Goal: Task Accomplishment & Management: Manage account settings

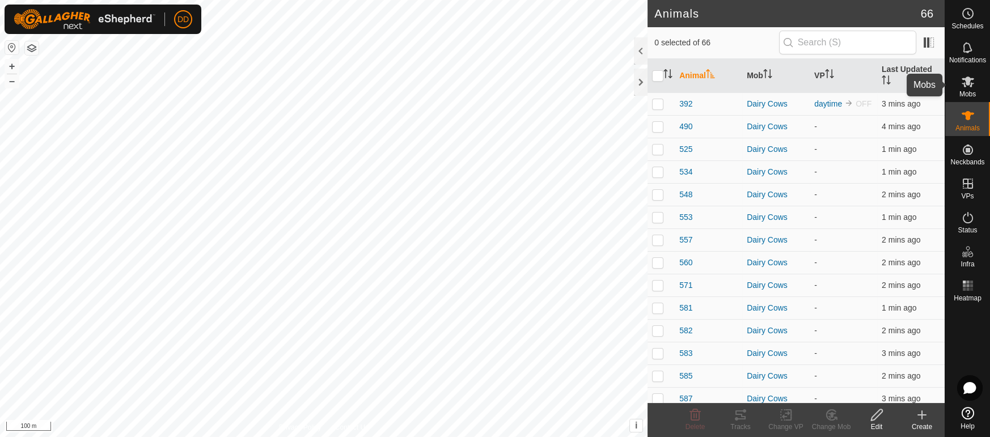
click at [967, 82] on icon at bounding box center [968, 82] width 12 height 11
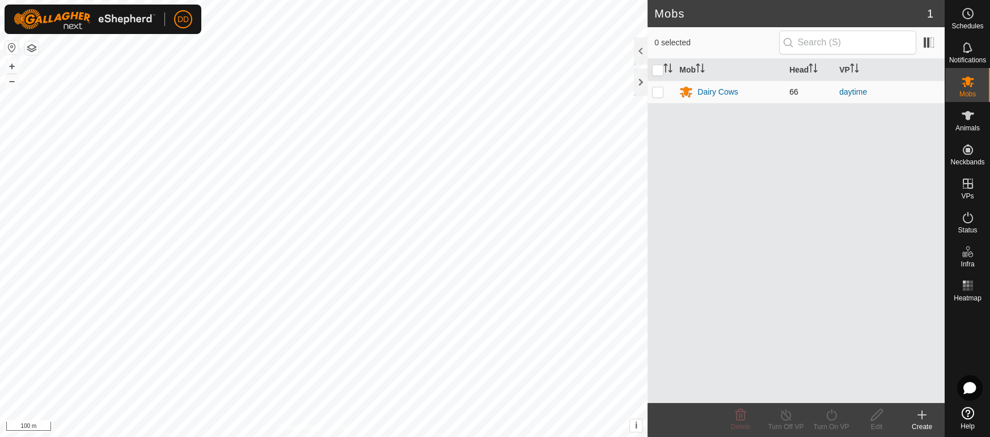
click at [653, 90] on p-checkbox at bounding box center [657, 91] width 11 height 9
checkbox input "true"
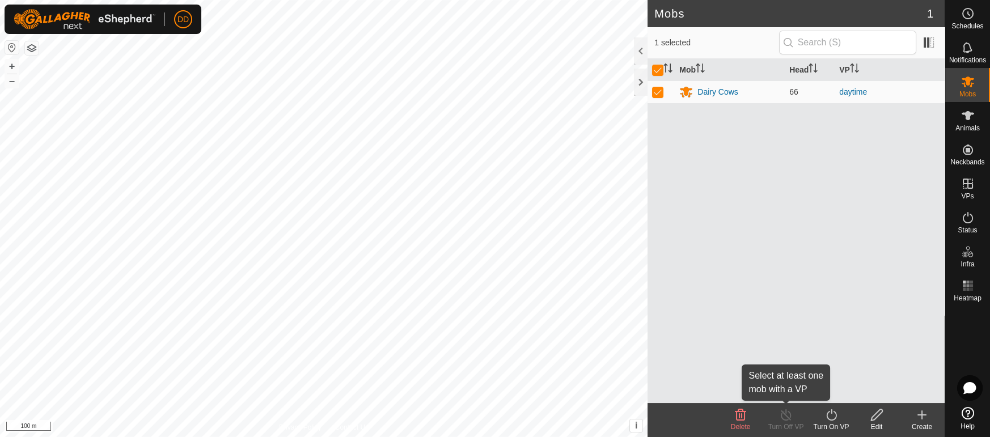
click at [789, 423] on div "Turn Off VP" at bounding box center [785, 427] width 45 height 10
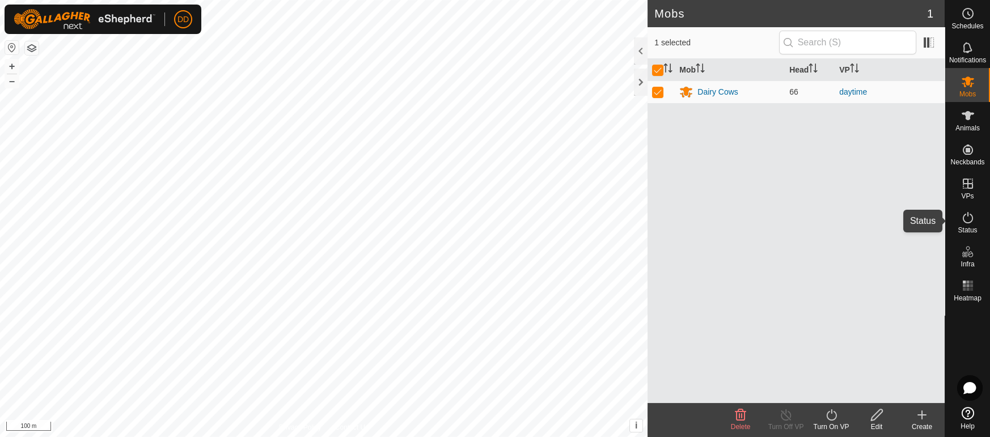
click at [965, 219] on icon at bounding box center [968, 218] width 14 height 14
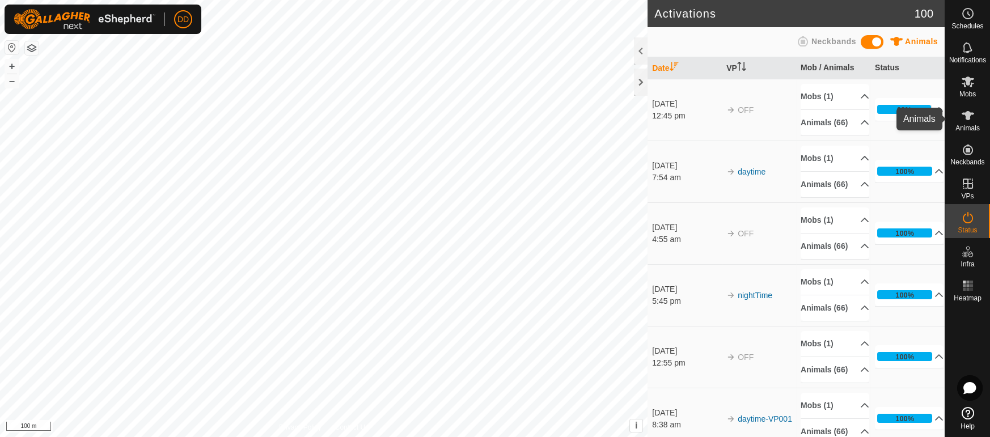
click at [970, 121] on icon at bounding box center [968, 116] width 14 height 14
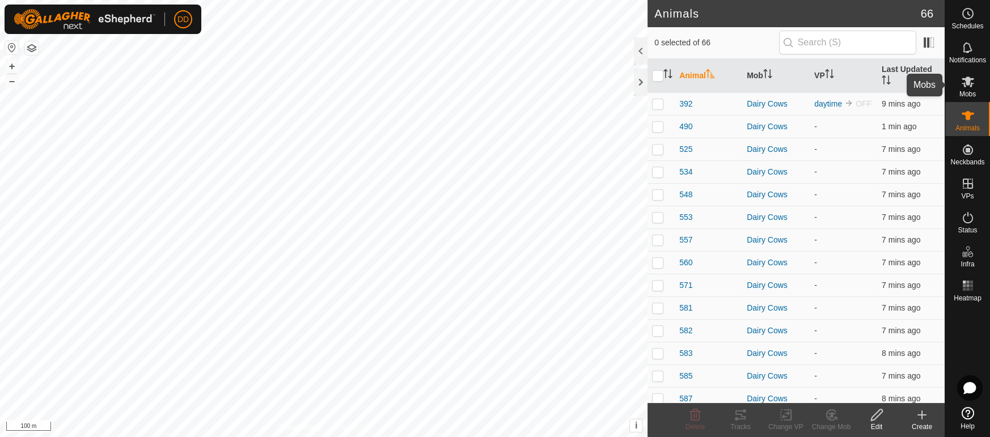
click at [970, 82] on icon at bounding box center [968, 82] width 14 height 14
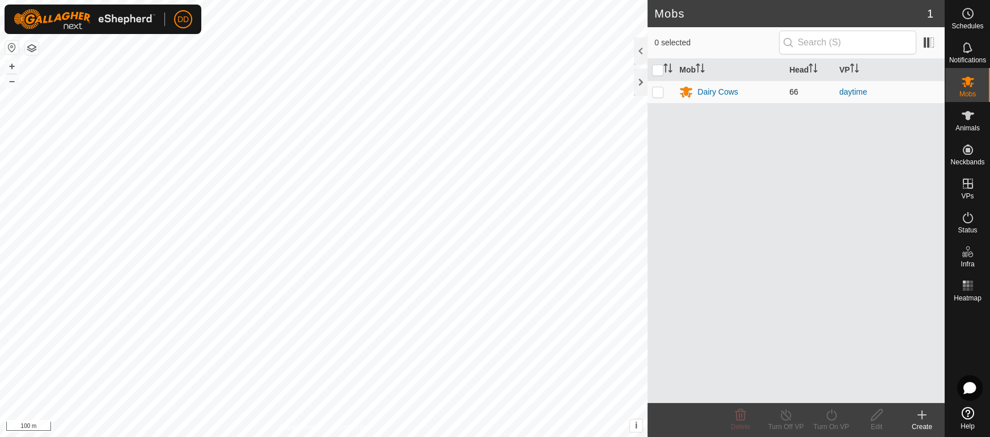
click at [656, 91] on p-checkbox at bounding box center [657, 91] width 11 height 9
checkbox input "true"
click at [655, 95] on p-checkbox at bounding box center [657, 91] width 11 height 9
checkbox input "true"
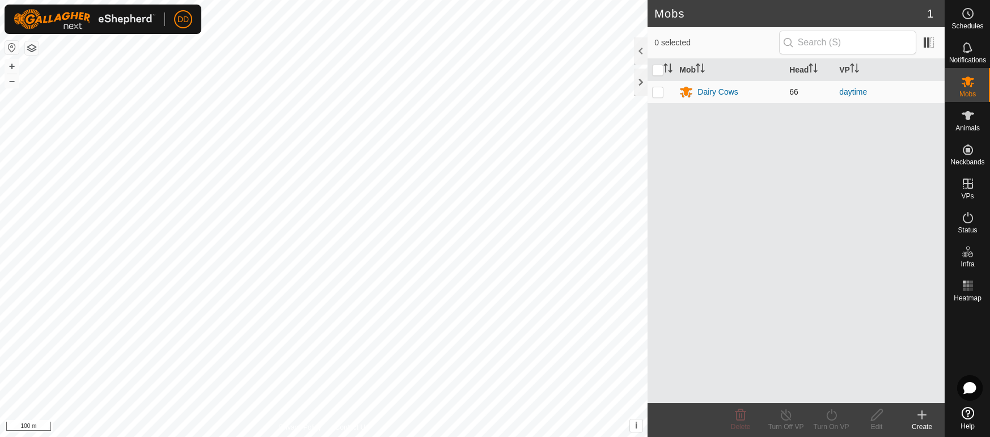
checkbox input "true"
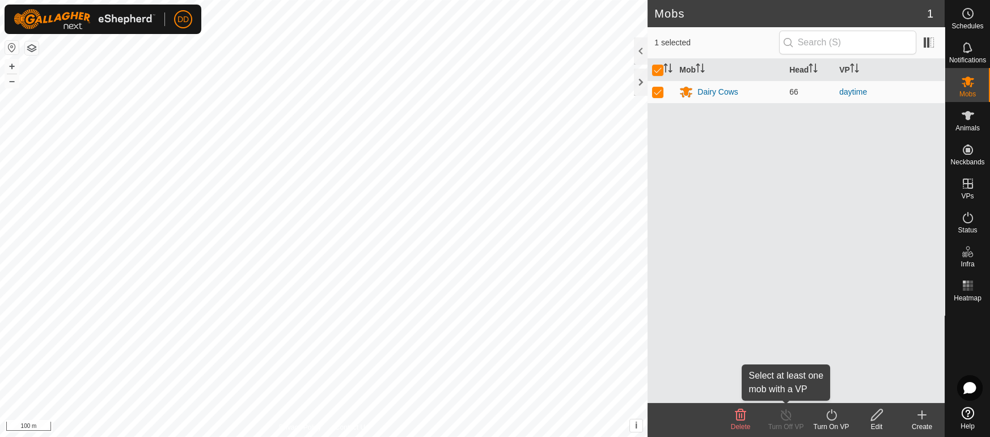
click at [788, 412] on icon at bounding box center [786, 415] width 14 height 14
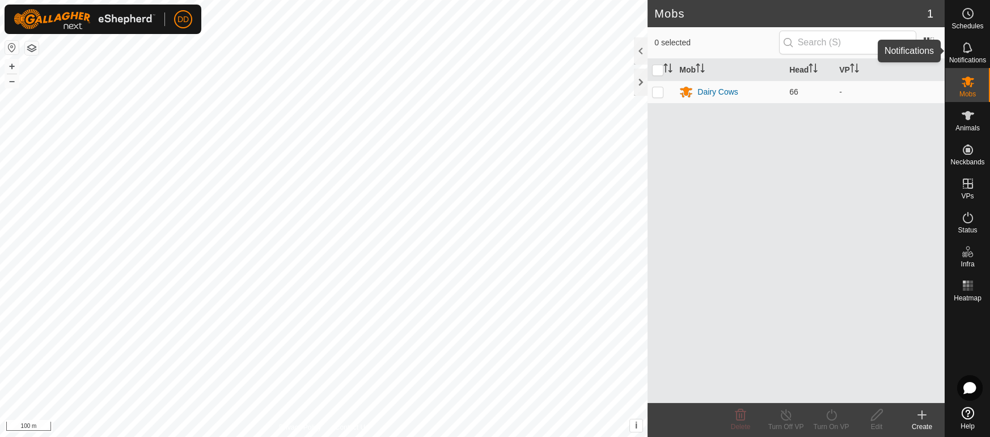
click at [966, 52] on icon at bounding box center [968, 48] width 14 height 14
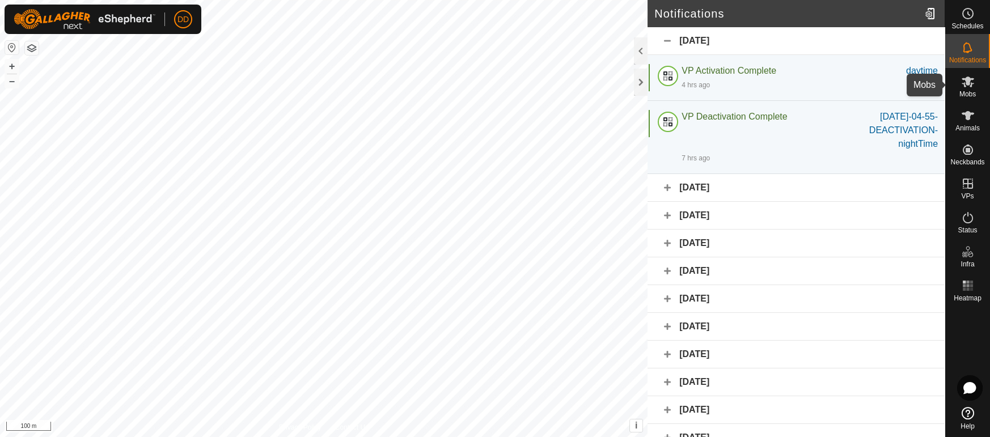
click at [968, 78] on icon at bounding box center [968, 82] width 12 height 11
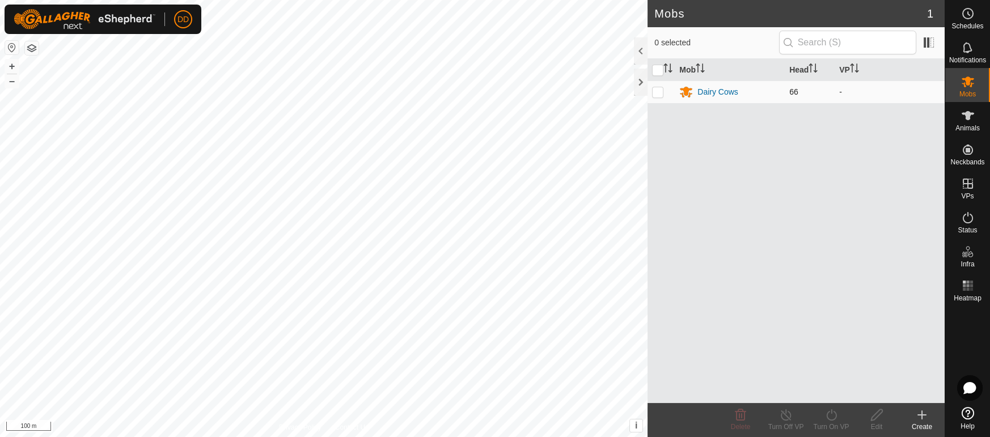
click at [655, 89] on p-checkbox at bounding box center [657, 91] width 11 height 9
checkbox input "true"
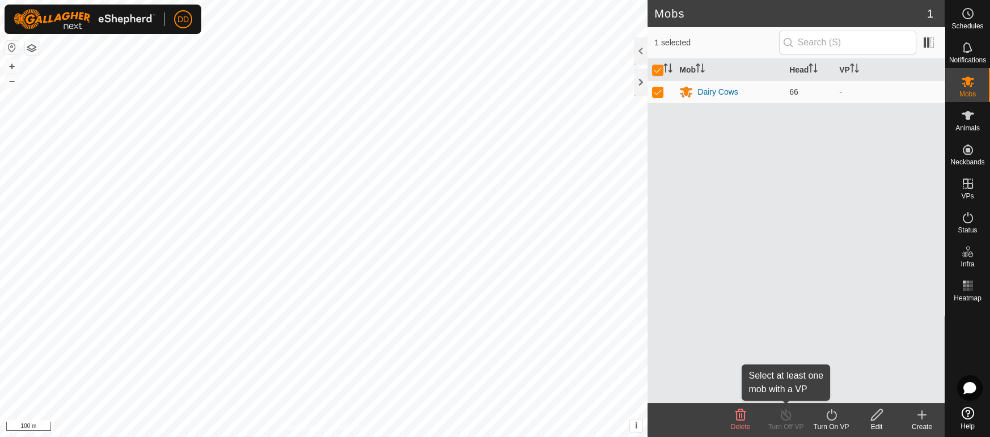
click at [786, 416] on line at bounding box center [786, 415] width 9 height 9
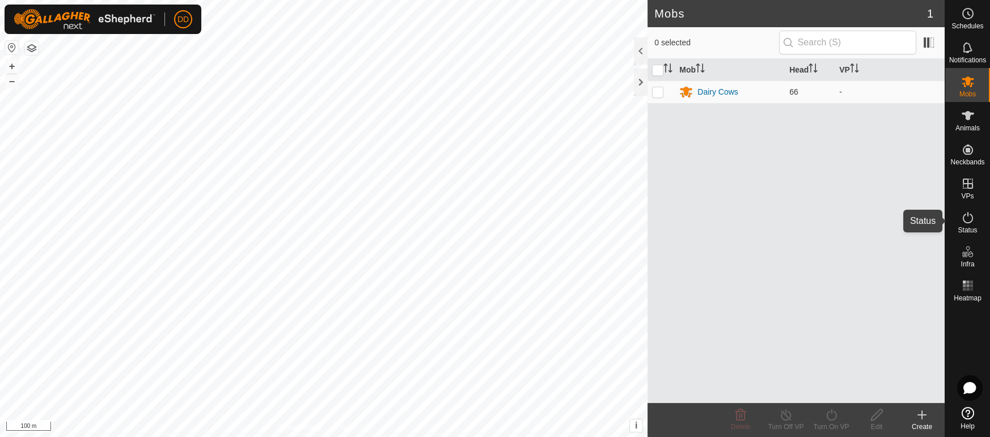
click at [969, 219] on icon at bounding box center [968, 218] width 14 height 14
